Goal: Task Accomplishment & Management: Complete application form

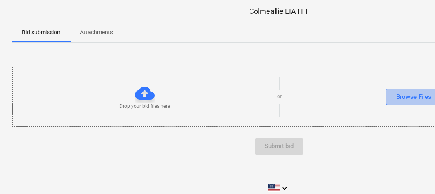
click at [409, 95] on div "Browse Files" at bounding box center [413, 97] width 35 height 11
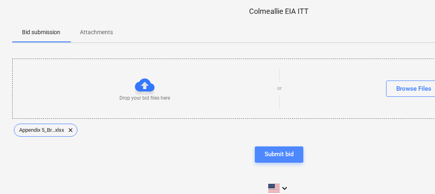
click at [276, 153] on div "Submit bid" at bounding box center [279, 154] width 29 height 11
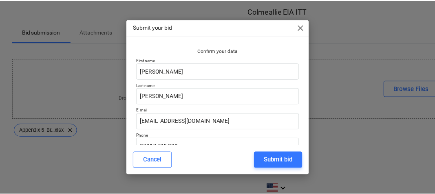
scroll to position [44, 0]
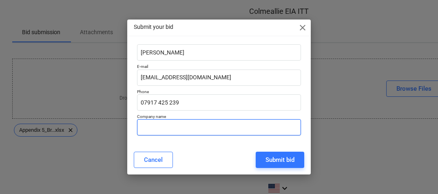
click at [251, 131] on input "text" at bounding box center [219, 127] width 164 height 16
type input "RSK"
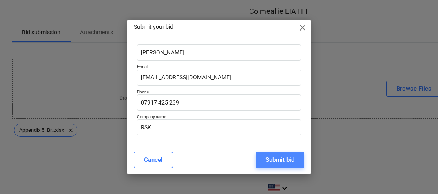
click at [285, 160] on div "Submit bid" at bounding box center [279, 160] width 29 height 11
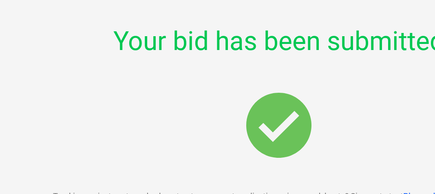
drag, startPoint x: 255, startPoint y: 66, endPoint x: 188, endPoint y: 58, distance: 67.3
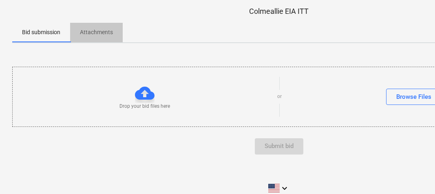
click at [99, 35] on p "Attachments" at bounding box center [96, 32] width 33 height 9
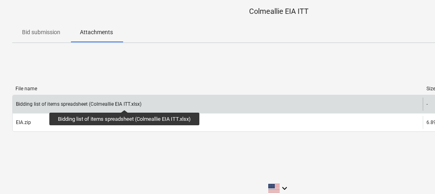
click at [126, 103] on div "Bidding list of items spreadsheet (Colmeallie EIA ITT.xlsx)" at bounding box center [79, 105] width 126 height 6
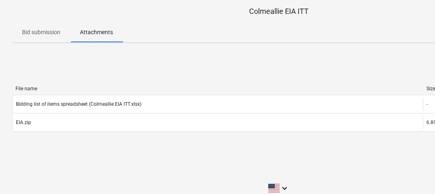
click at [43, 31] on p "Bid submission" at bounding box center [41, 32] width 38 height 9
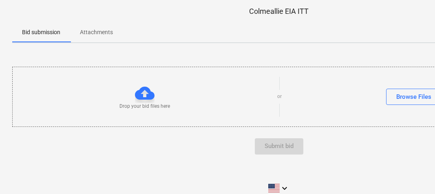
click at [267, 11] on p "Colmeallie EIA ITT" at bounding box center [278, 12] width 533 height 10
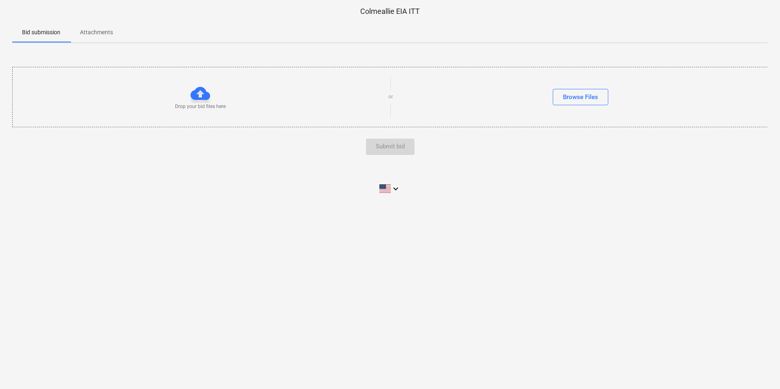
click at [104, 29] on p "Attachments" at bounding box center [96, 32] width 33 height 9
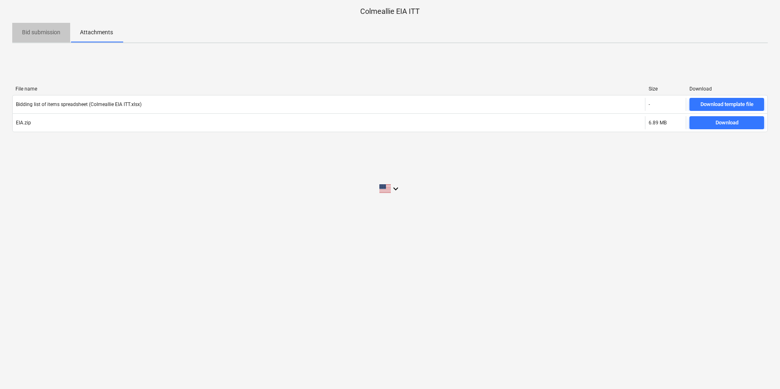
click at [55, 33] on p "Bid submission" at bounding box center [41, 32] width 38 height 9
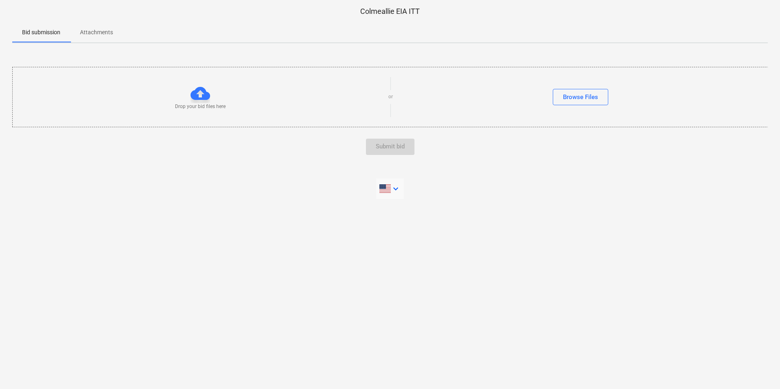
click at [394, 192] on icon "keyboard_arrow_down" at bounding box center [396, 189] width 10 height 10
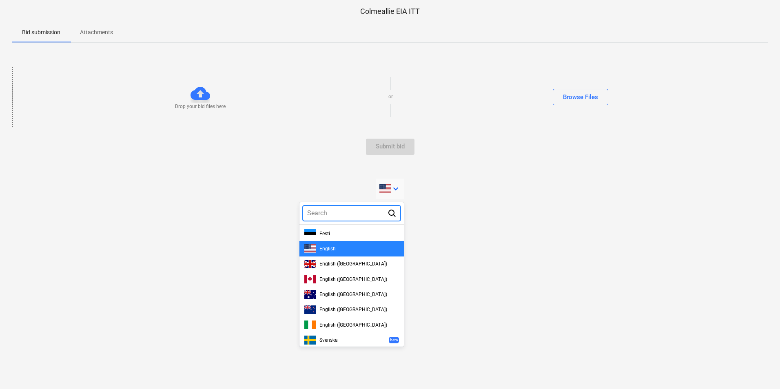
click at [417, 194] on div at bounding box center [390, 194] width 780 height 389
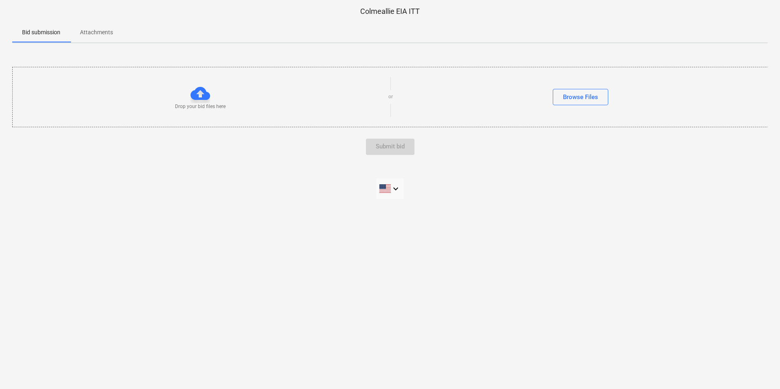
click at [103, 35] on p "Attachments" at bounding box center [96, 32] width 33 height 9
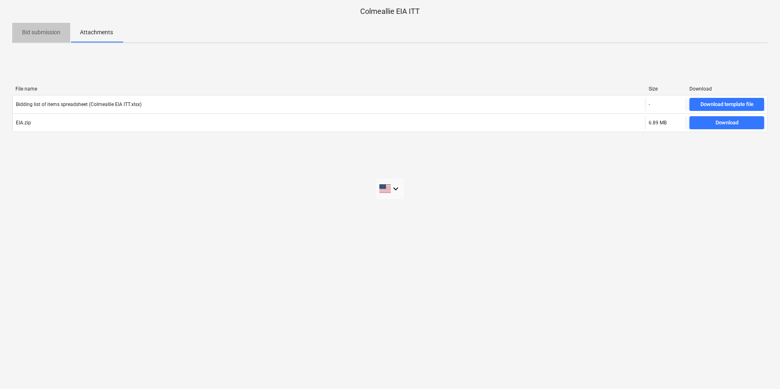
click at [35, 35] on p "Bid submission" at bounding box center [41, 32] width 38 height 9
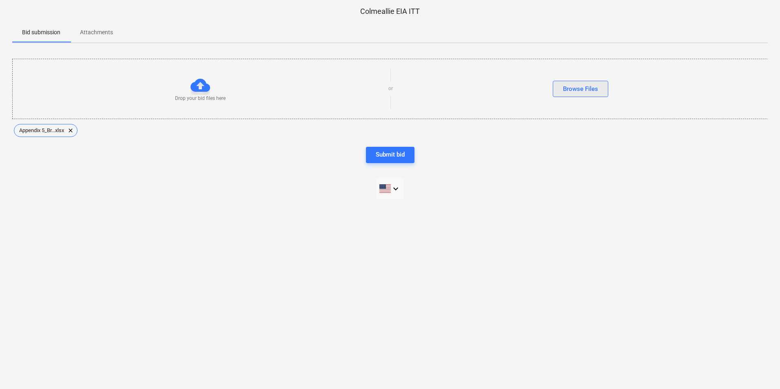
click at [438, 91] on div "Browse Files" at bounding box center [580, 89] width 35 height 11
click at [107, 33] on p "Attachments" at bounding box center [96, 32] width 33 height 9
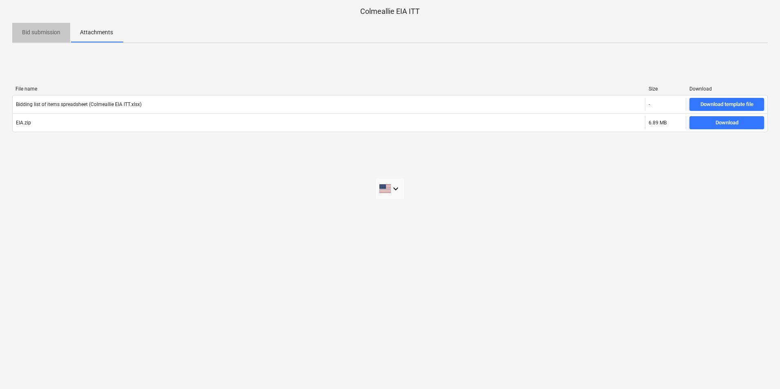
click at [25, 33] on p "Bid submission" at bounding box center [41, 32] width 38 height 9
